Goal: Transaction & Acquisition: Purchase product/service

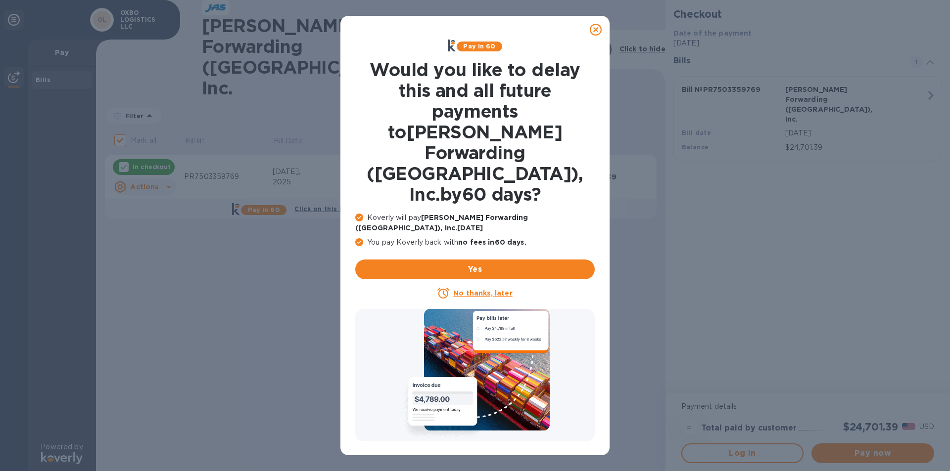
click at [591, 28] on icon at bounding box center [596, 30] width 12 height 12
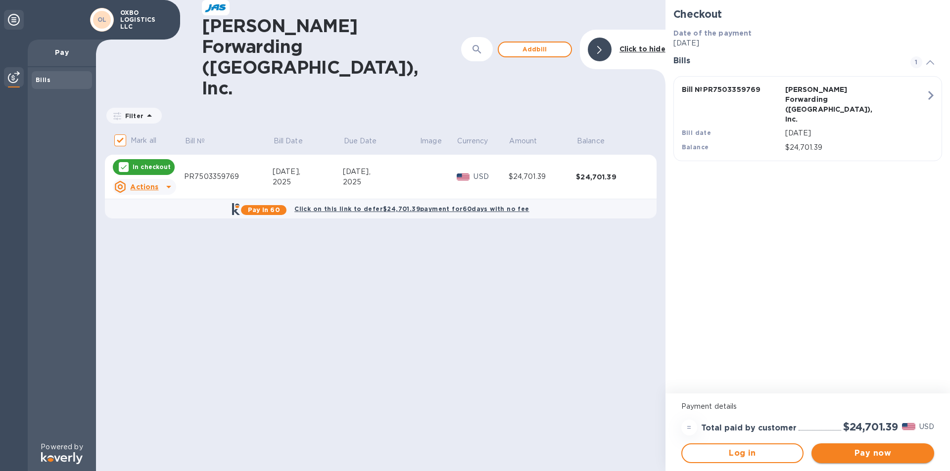
click at [839, 451] on span "Pay now" at bounding box center [872, 454] width 107 height 12
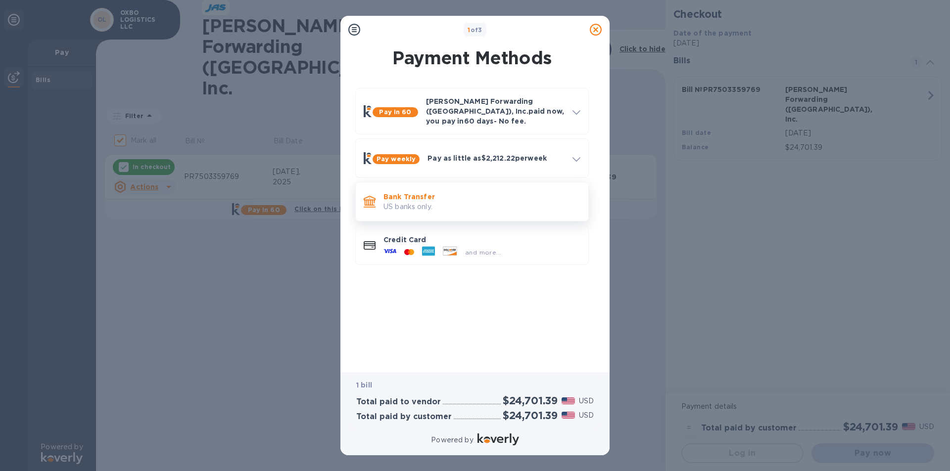
click at [417, 202] on p "US banks only." at bounding box center [481, 207] width 197 height 10
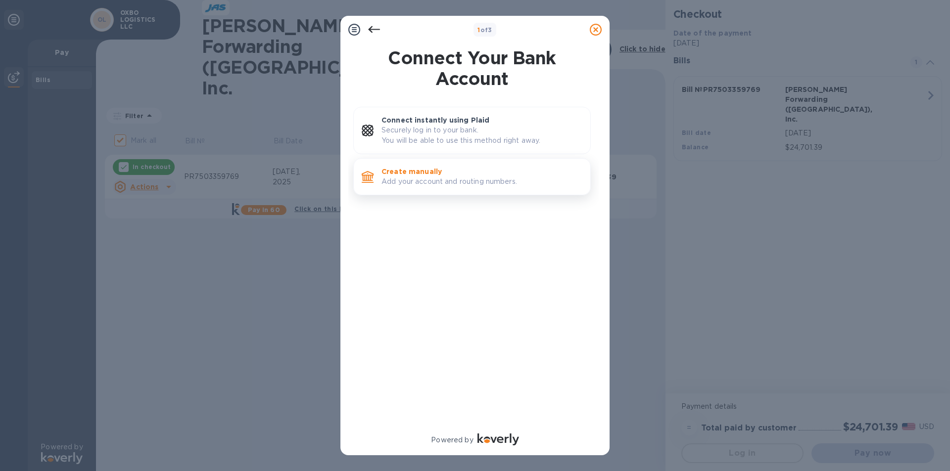
click at [425, 171] on p "Create manually" at bounding box center [481, 172] width 201 height 10
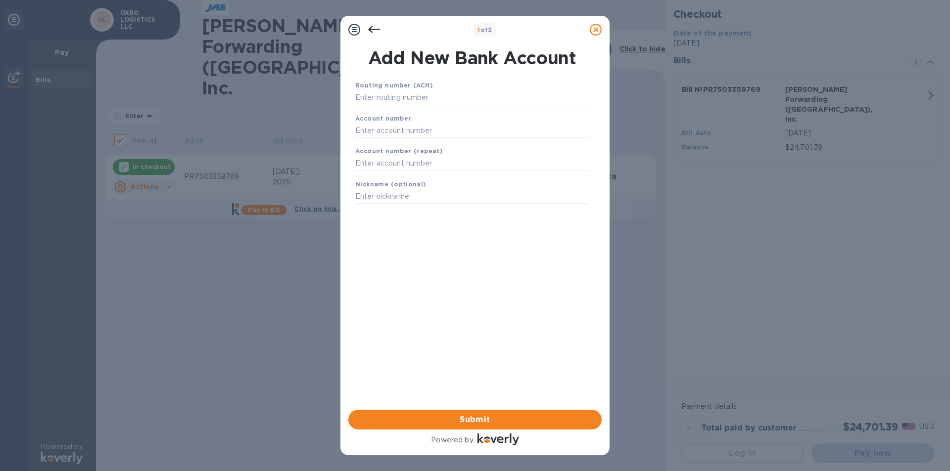
drag, startPoint x: 419, startPoint y: 98, endPoint x: 424, endPoint y: 94, distance: 6.0
click at [419, 98] on input "text" at bounding box center [471, 98] width 233 height 15
click at [419, 95] on input "text" at bounding box center [471, 98] width 233 height 15
paste input "123002011"
type input "123002011"
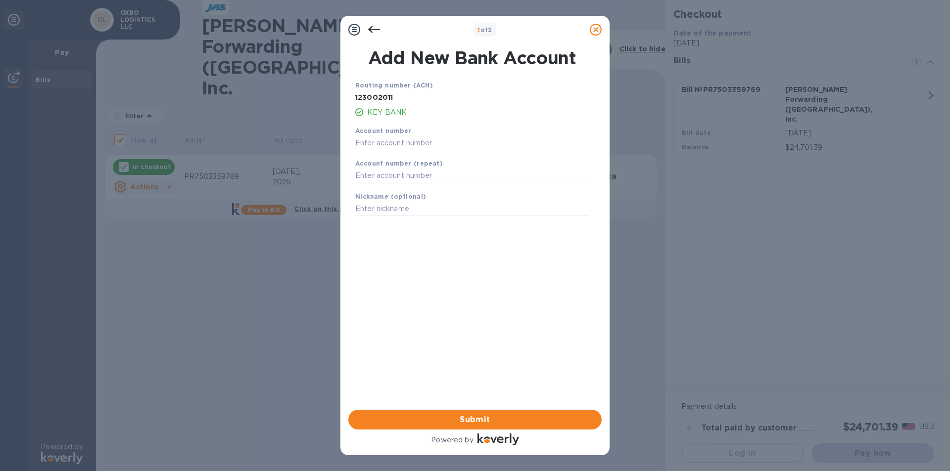
click at [389, 142] on input "text" at bounding box center [471, 143] width 233 height 15
paste input "378620036798"
type input "378620036798"
paste input "378620036798"
type input "378620036798"
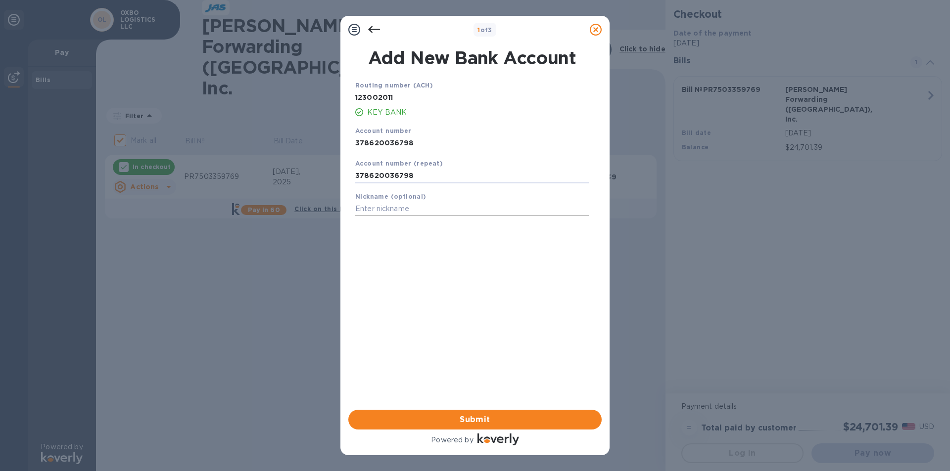
click at [364, 203] on input "text" at bounding box center [471, 209] width 233 height 15
click at [365, 206] on input "text" at bounding box center [471, 209] width 233 height 15
paste input "OXBO LOGISTICS, LLC"
type input "OXBO LOGISTICS, LLC"
click at [488, 415] on span "Submit" at bounding box center [474, 420] width 237 height 12
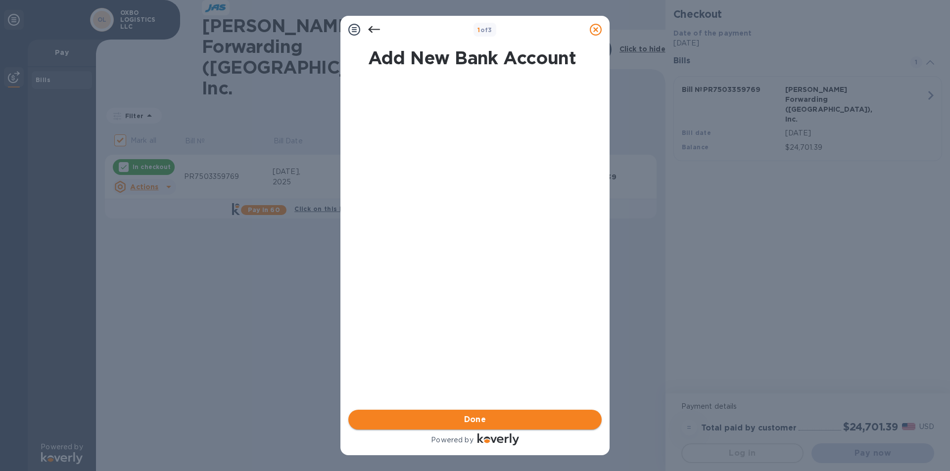
click at [469, 426] on button "Done" at bounding box center [474, 420] width 253 height 20
